Goal: Task Accomplishment & Management: Manage account settings

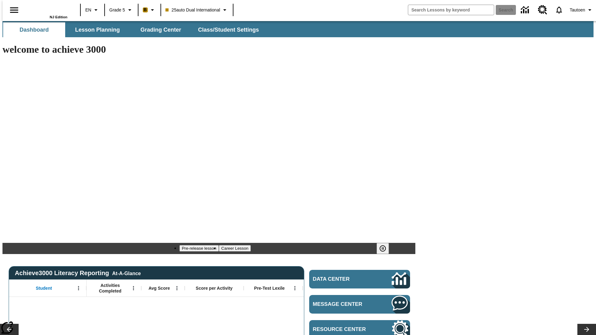
type input "-1"
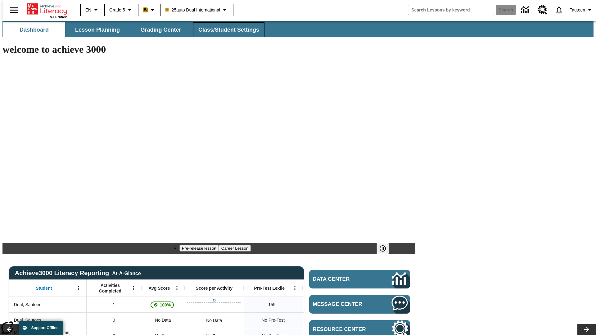
click at [225, 30] on span "Class/Student Settings" at bounding box center [228, 29] width 61 height 7
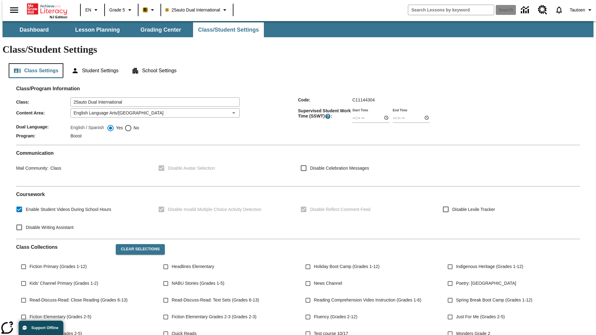
click at [34, 63] on button "Class Settings" at bounding box center [36, 70] width 55 height 15
click at [132, 125] on span "No" at bounding box center [135, 128] width 7 height 7
click at [132, 124] on input "No" at bounding box center [127, 127] width 7 height 7
radio input "true"
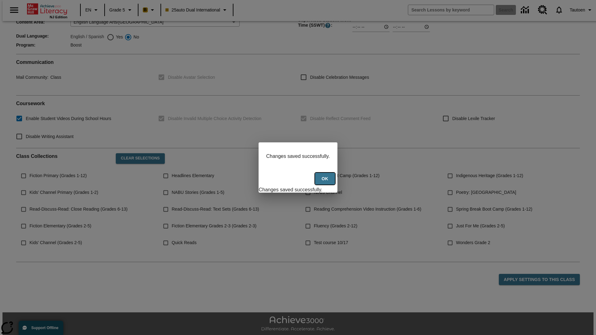
click at [326, 182] on button "Ok" at bounding box center [325, 179] width 20 height 12
